Goal: Transaction & Acquisition: Book appointment/travel/reservation

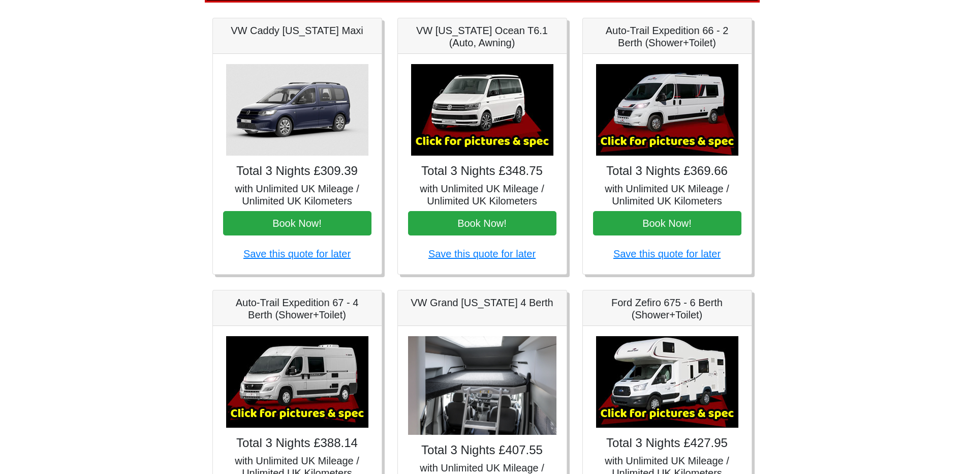
scroll to position [254, 0]
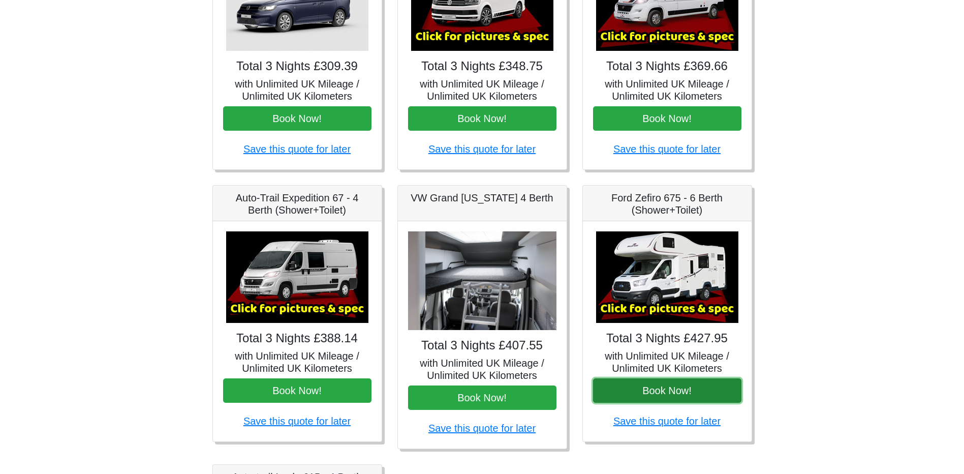
click at [701, 395] on button "Book Now!" at bounding box center [667, 390] width 148 height 24
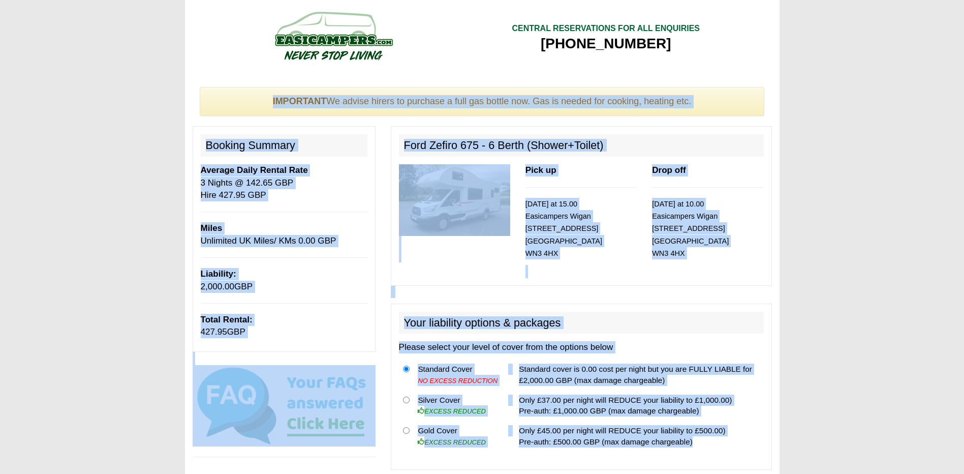
drag, startPoint x: 762, startPoint y: 447, endPoint x: 97, endPoint y: 169, distance: 720.4
copy div "LOREMIPSU Do sitame consec ad elitsedd e temp inc utlabo etd. Mag al enimad min…"
